Goal: Information Seeking & Learning: Learn about a topic

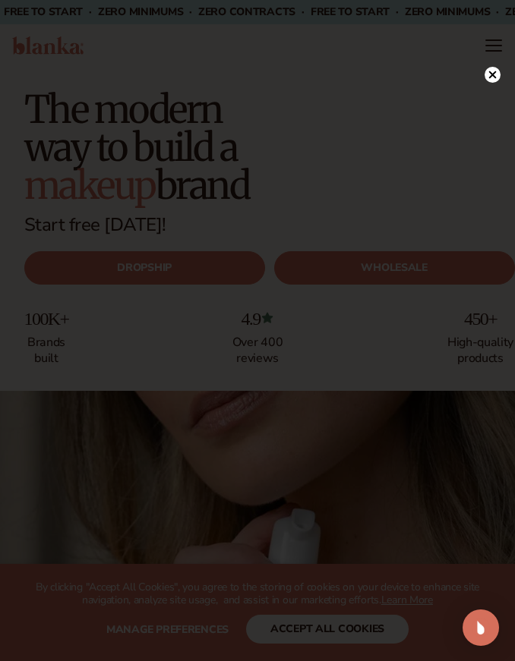
click at [495, 79] on circle at bounding box center [493, 75] width 16 height 16
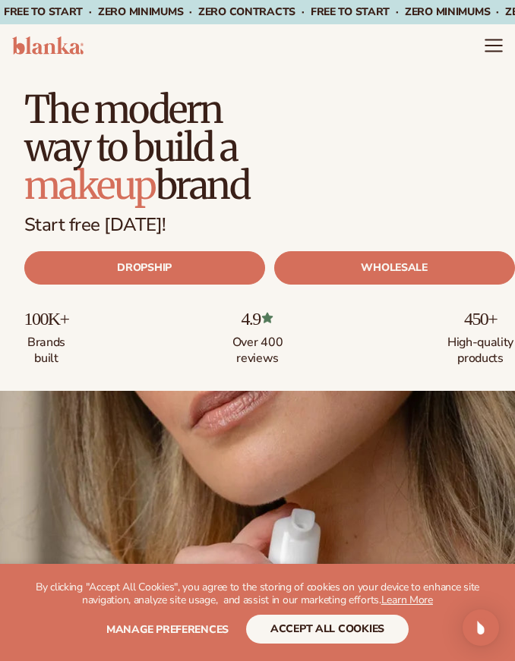
click at [493, 38] on icon "Menu" at bounding box center [494, 46] width 20 height 20
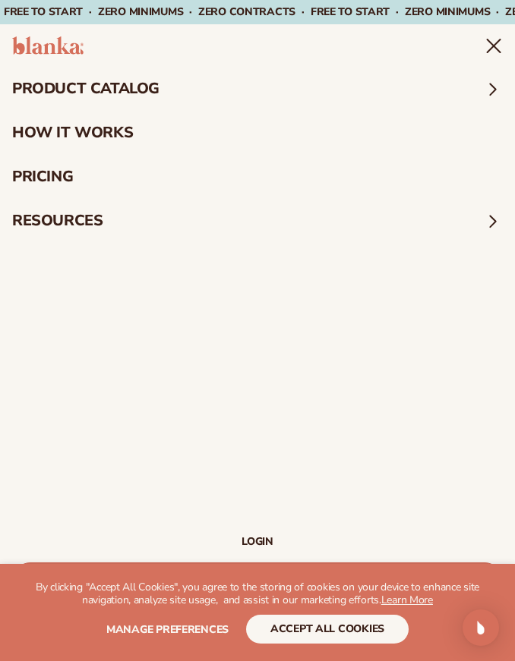
click at [473, 92] on summary "product catalog" at bounding box center [257, 89] width 515 height 44
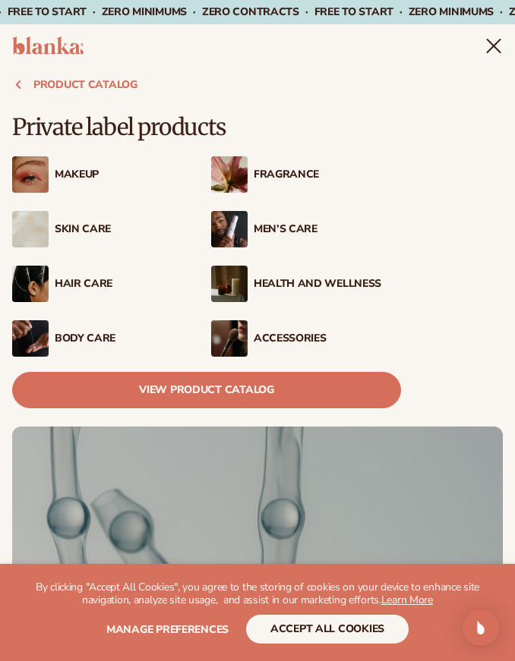
click at [88, 242] on div "Skin Care" at bounding box center [107, 229] width 190 height 36
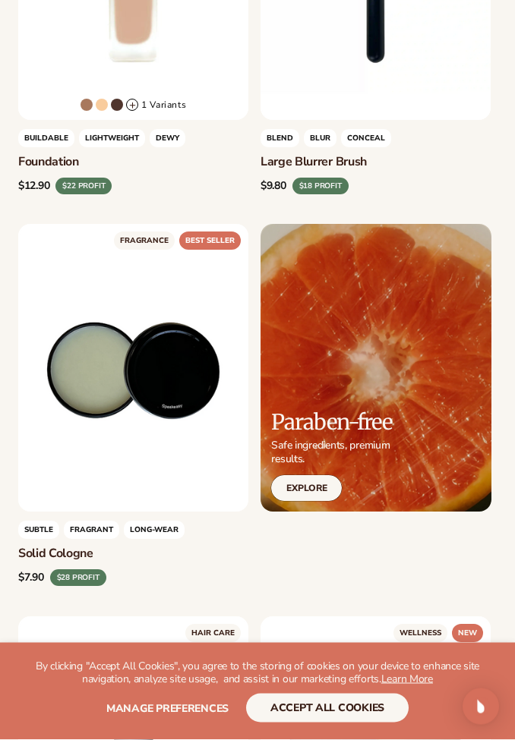
scroll to position [2628, 0]
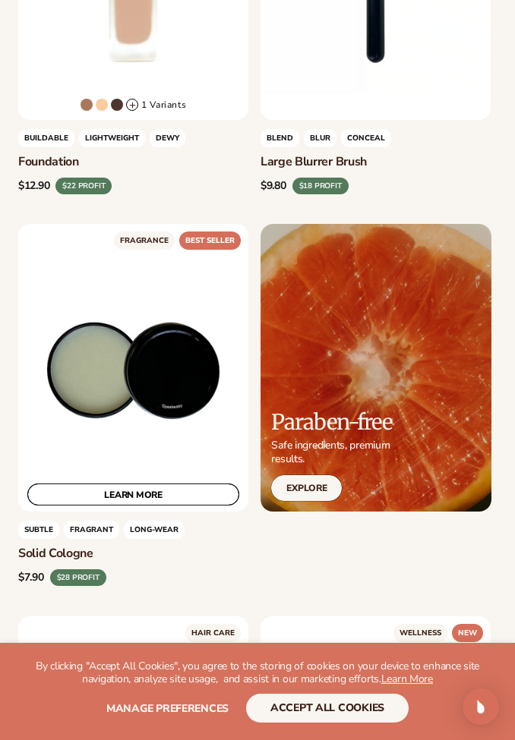
click at [151, 500] on link "LEARN MORE" at bounding box center [133, 495] width 212 height 22
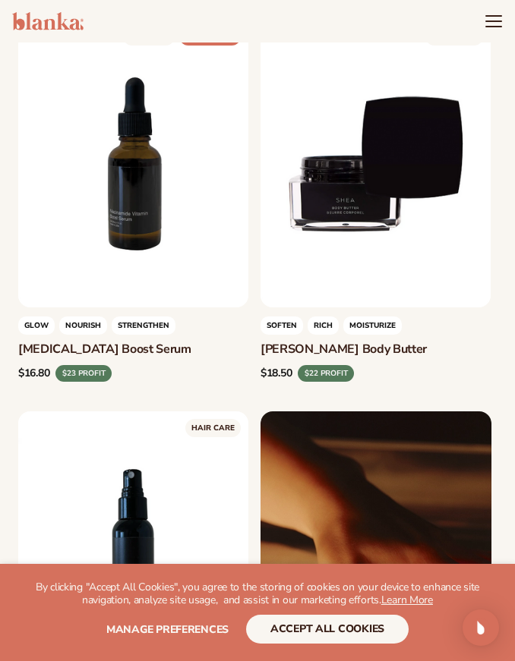
scroll to position [5533, 0]
